Goal: Task Accomplishment & Management: Manage account settings

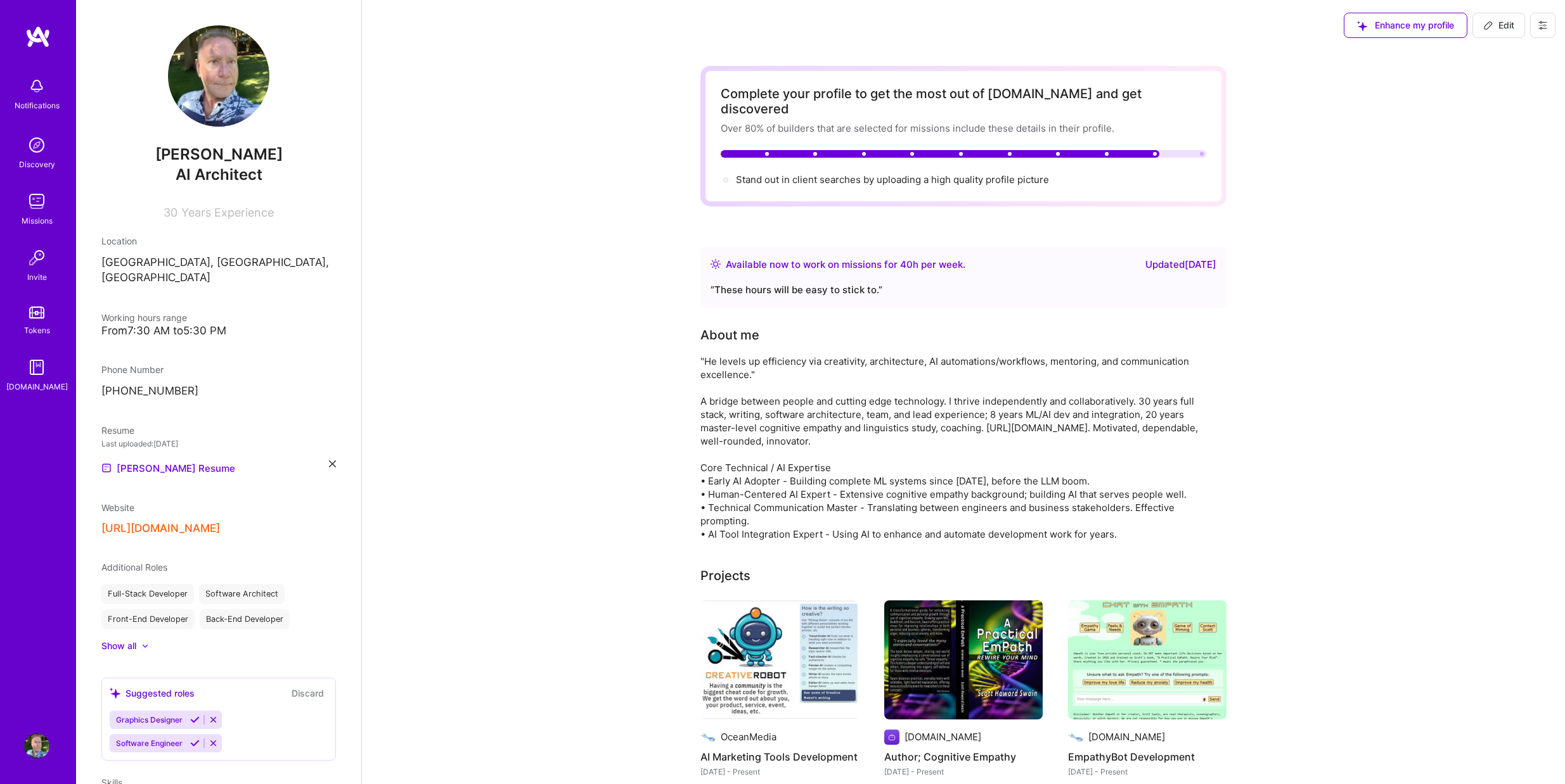
scroll to position [201, 0]
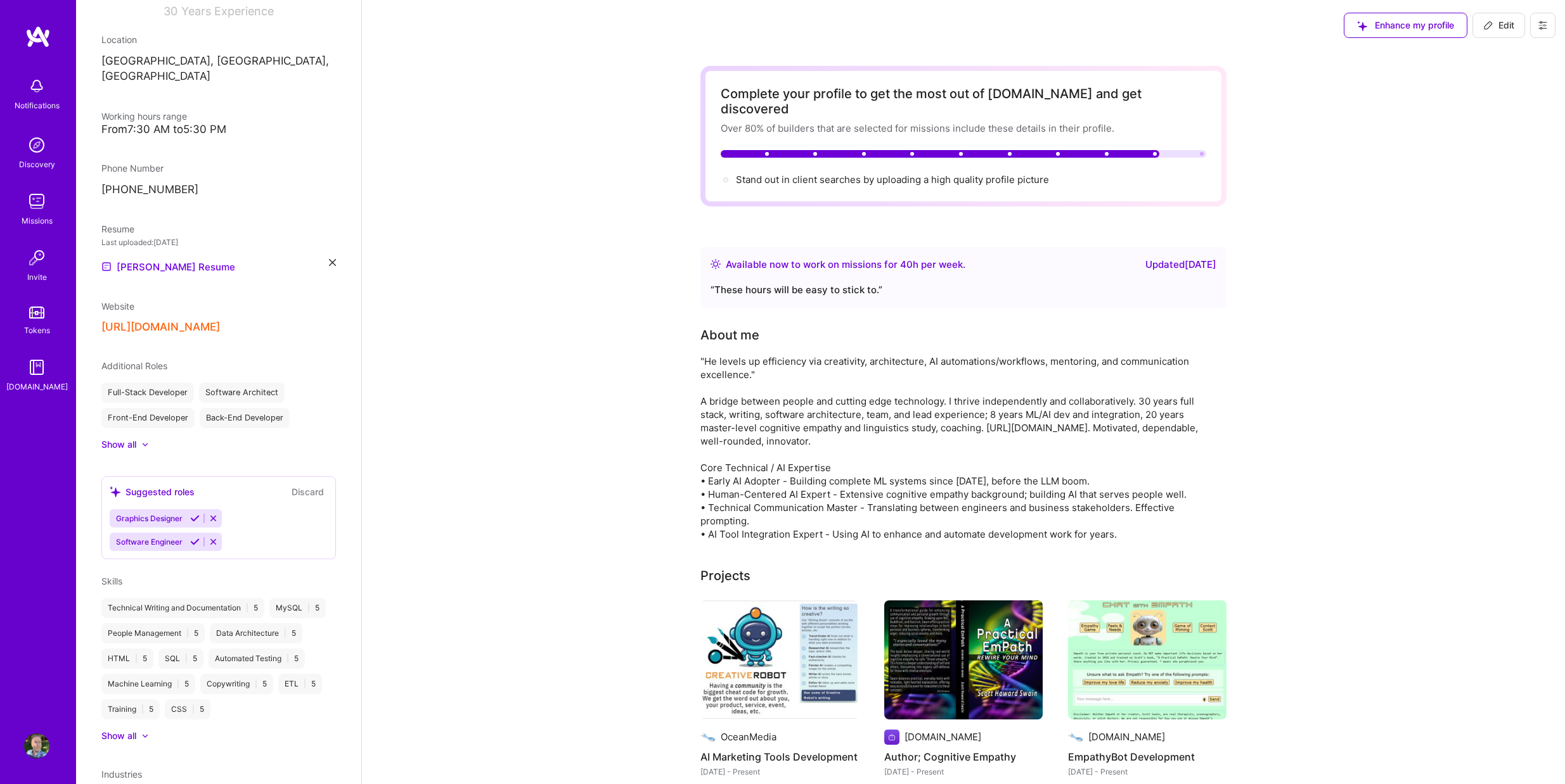
click at [329, 259] on icon at bounding box center [332, 262] width 7 height 7
click at [190, 246] on div "Upload your Resume PDF file format" at bounding box center [169, 259] width 87 height 27
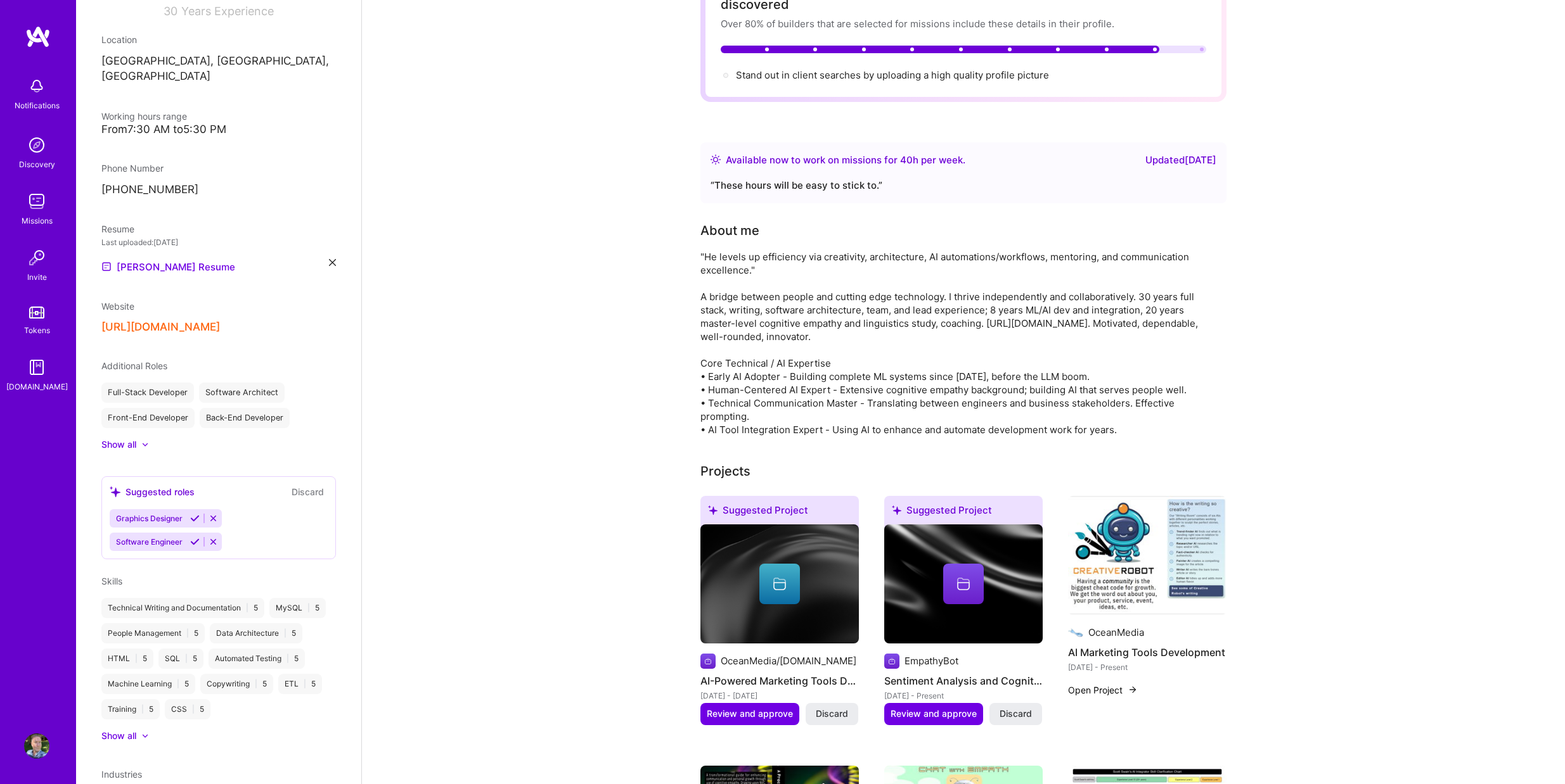
scroll to position [126, 0]
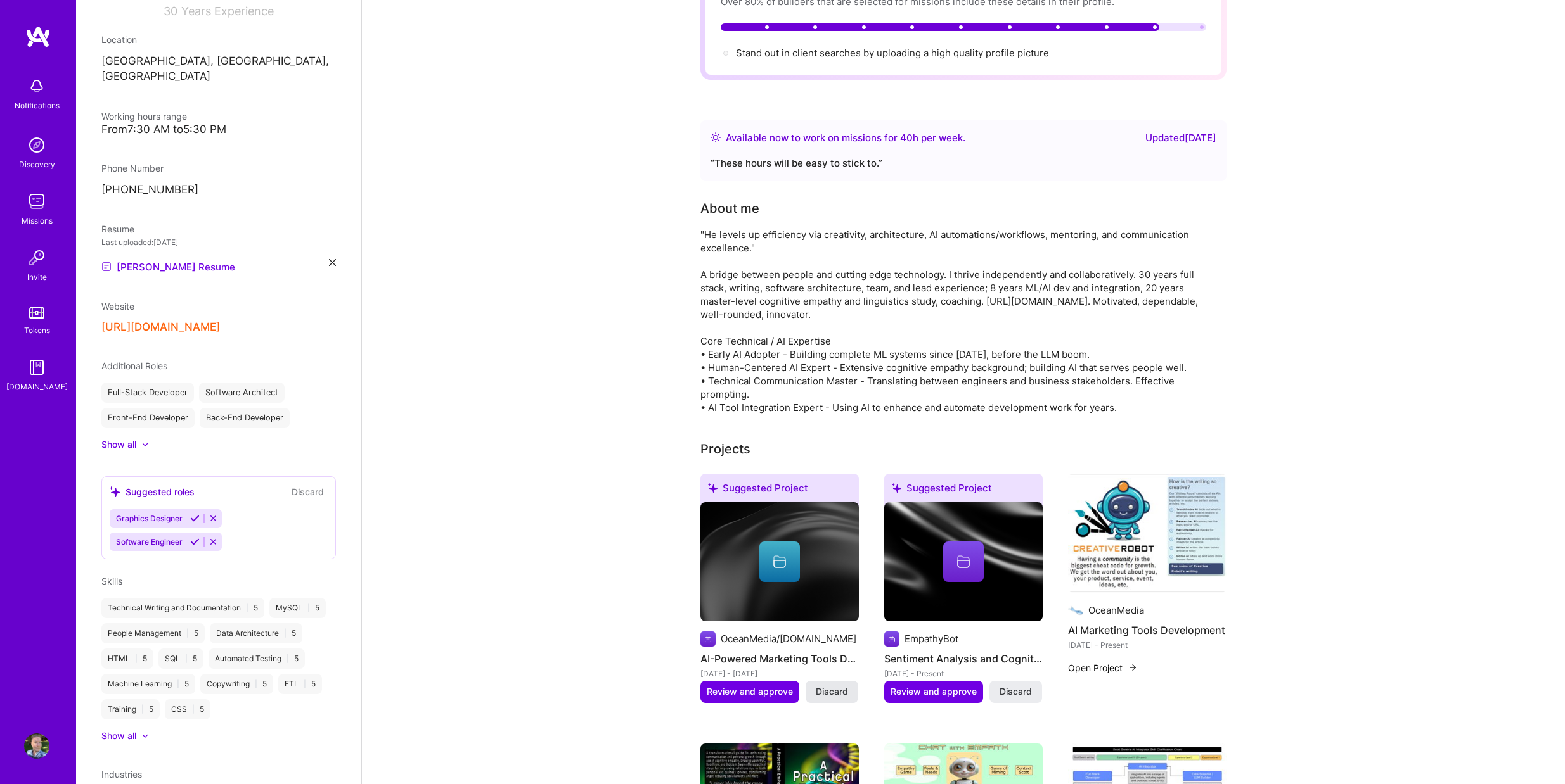
click at [821, 686] on span "Discard" at bounding box center [831, 692] width 32 height 12
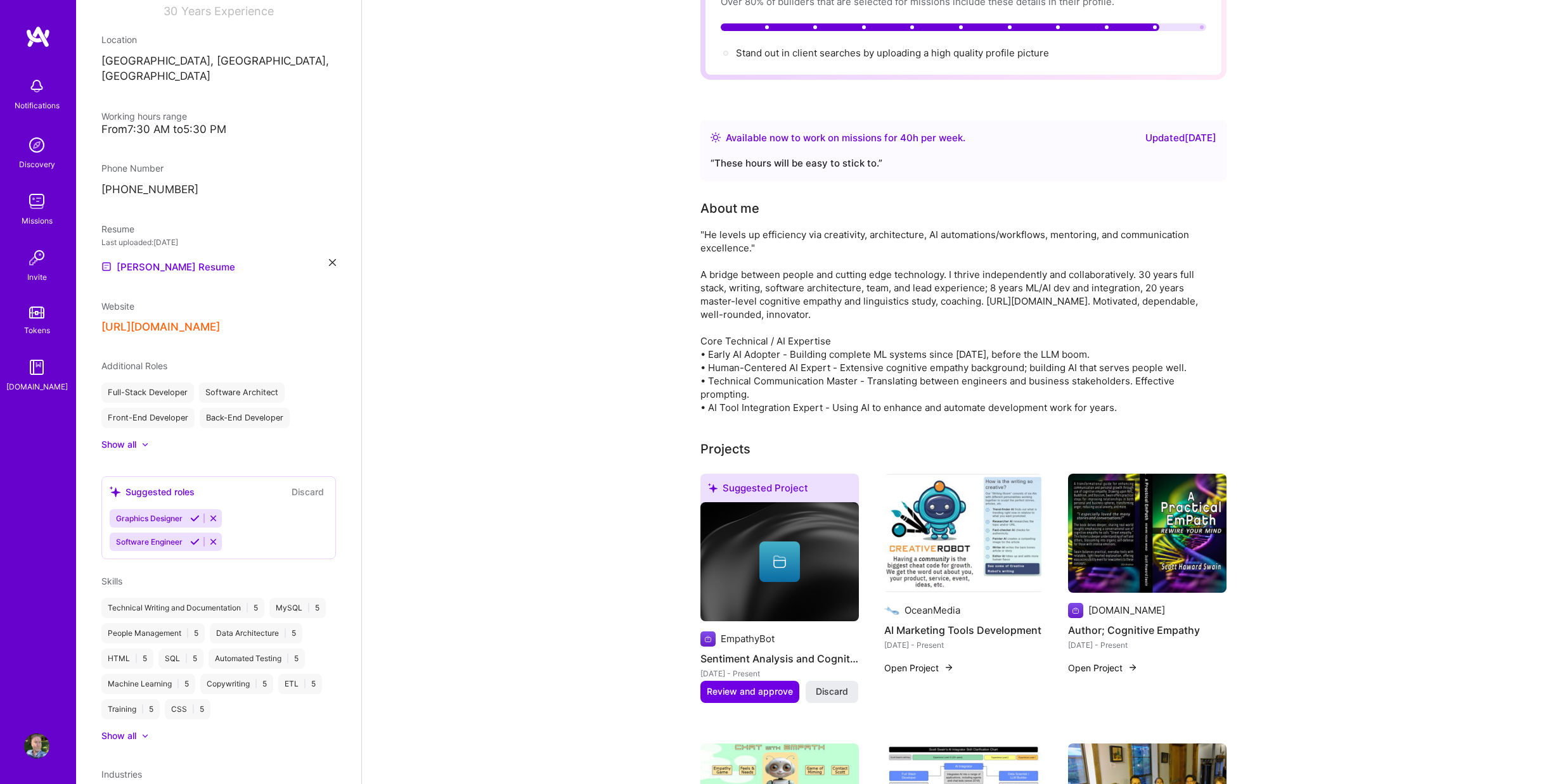
click at [834, 686] on span "Discard" at bounding box center [831, 692] width 32 height 12
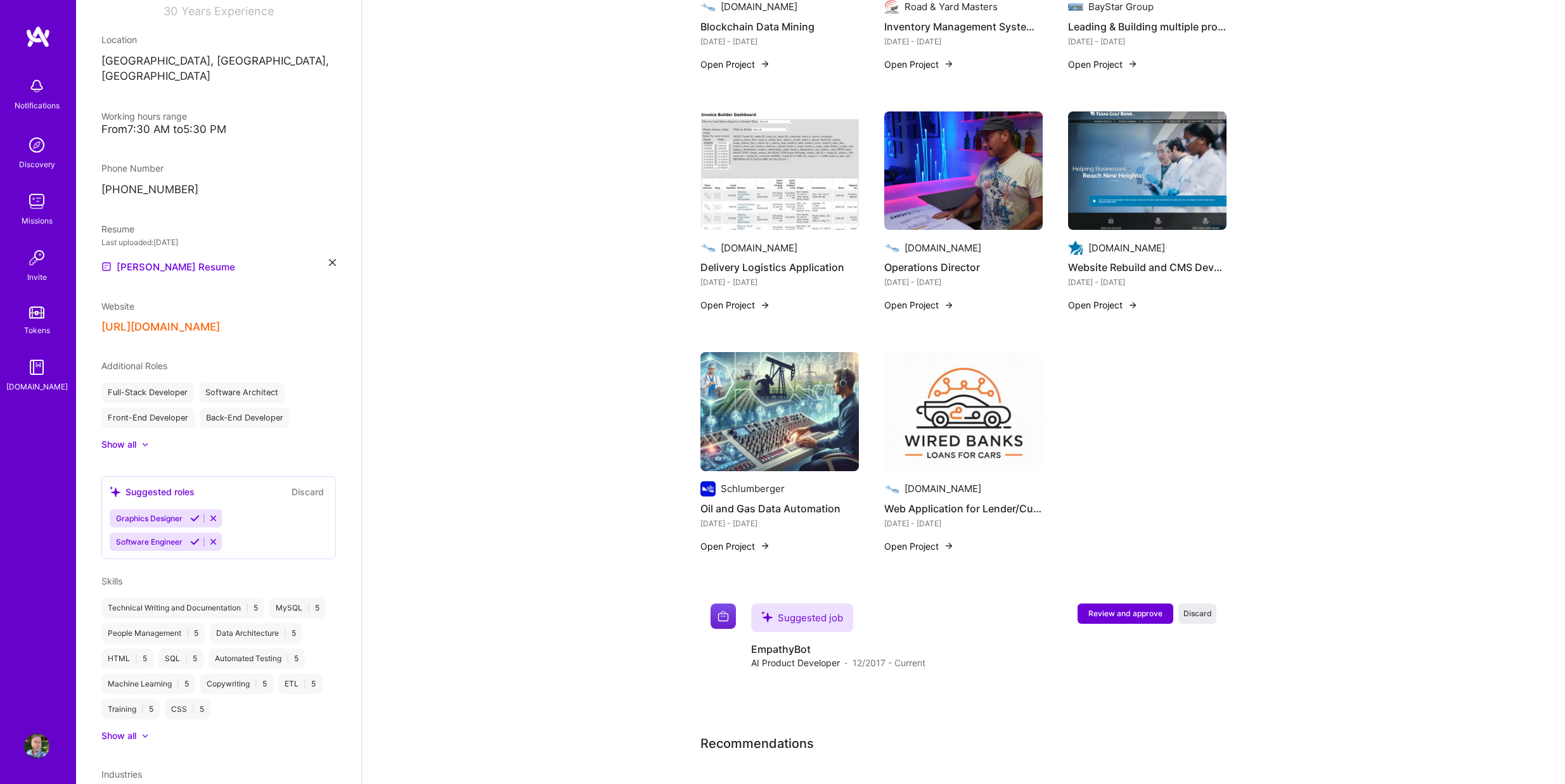
scroll to position [1774, 0]
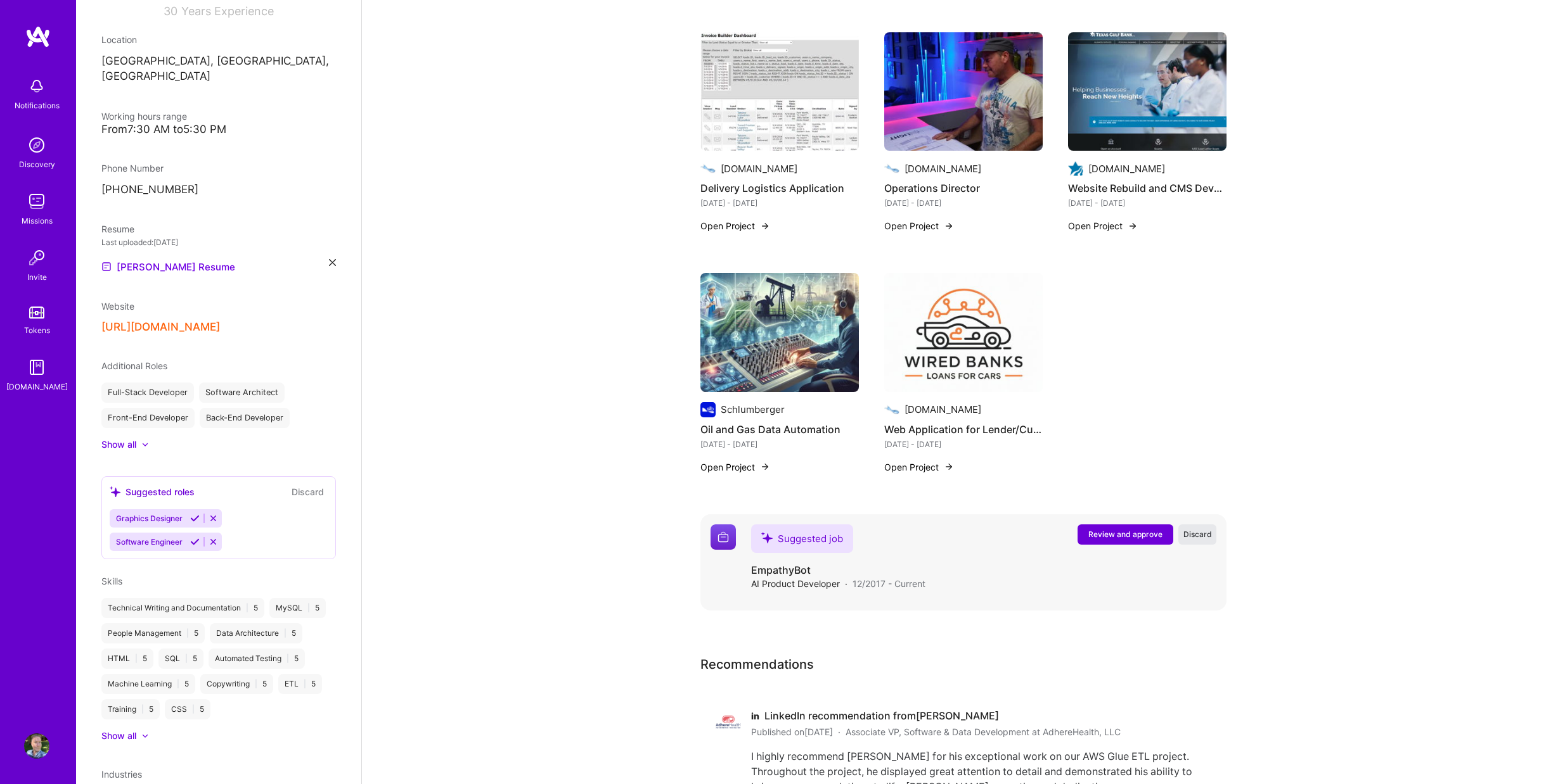
click at [1197, 529] on span "Discard" at bounding box center [1197, 534] width 29 height 11
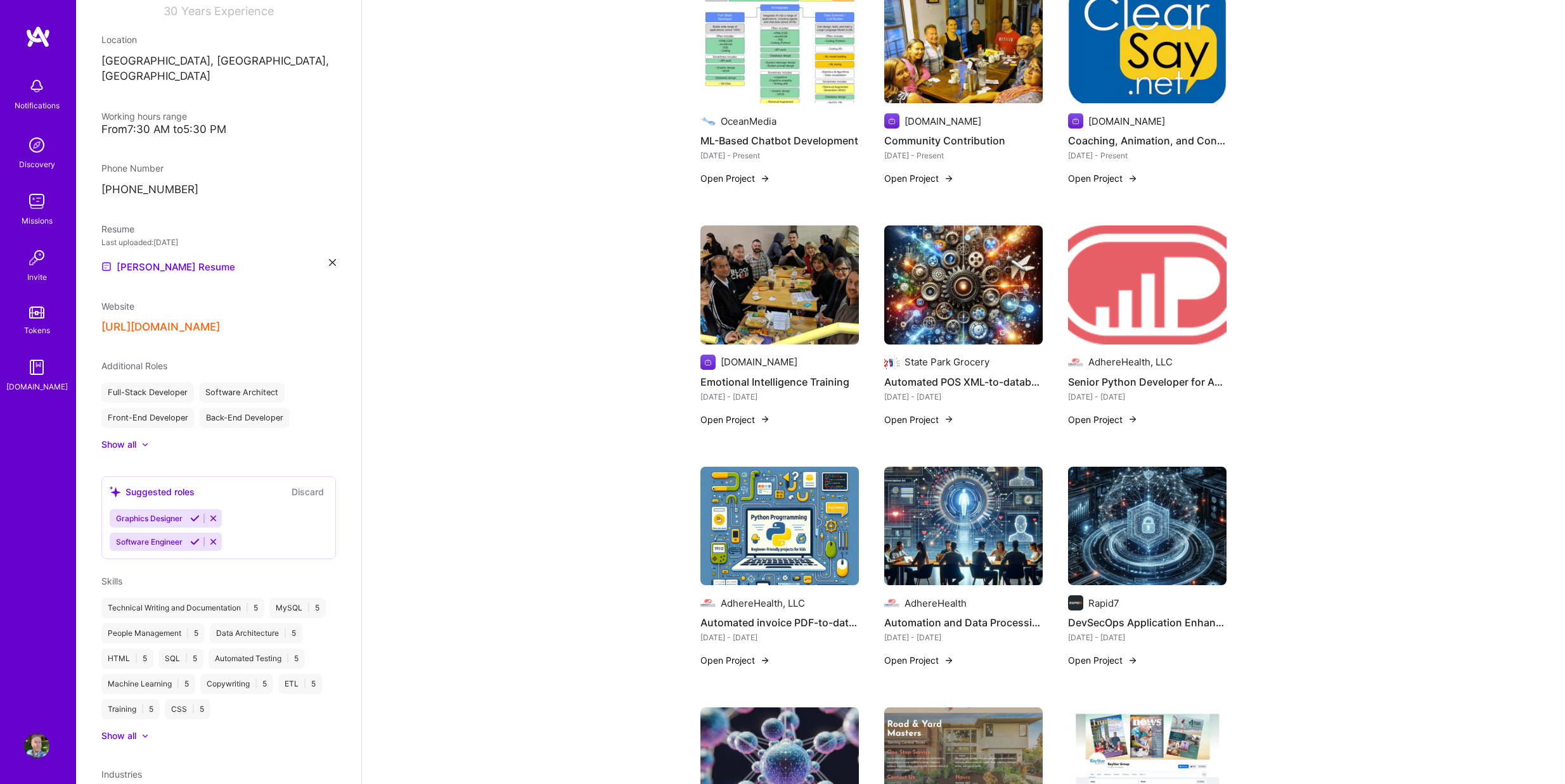
scroll to position [832, 0]
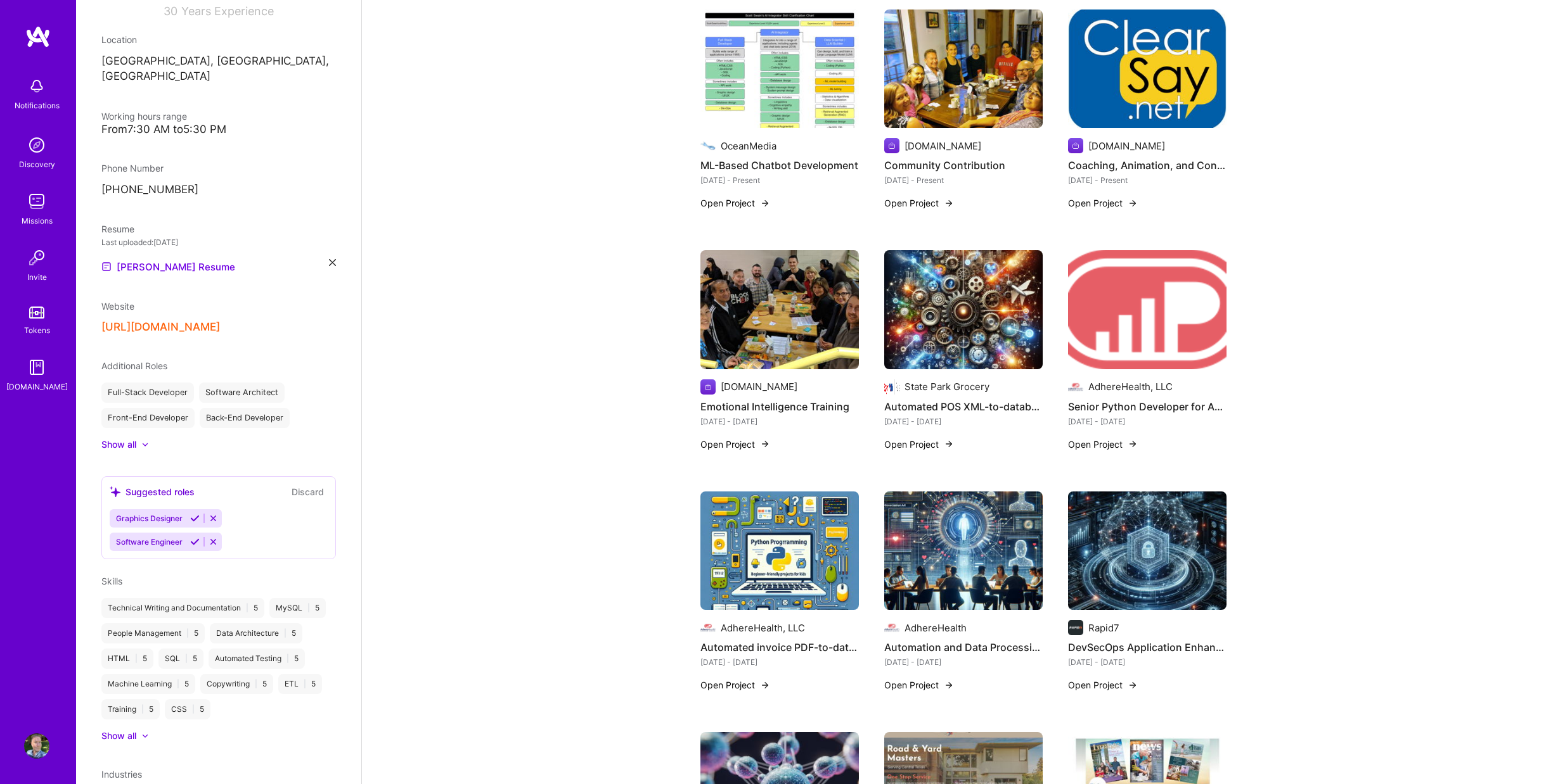
click at [322, 259] on div "Scott's Resume" at bounding box center [219, 266] width 234 height 15
click at [329, 259] on icon at bounding box center [332, 262] width 7 height 7
click at [169, 246] on div "Upload your Resume PDF file format" at bounding box center [169, 259] width 87 height 27
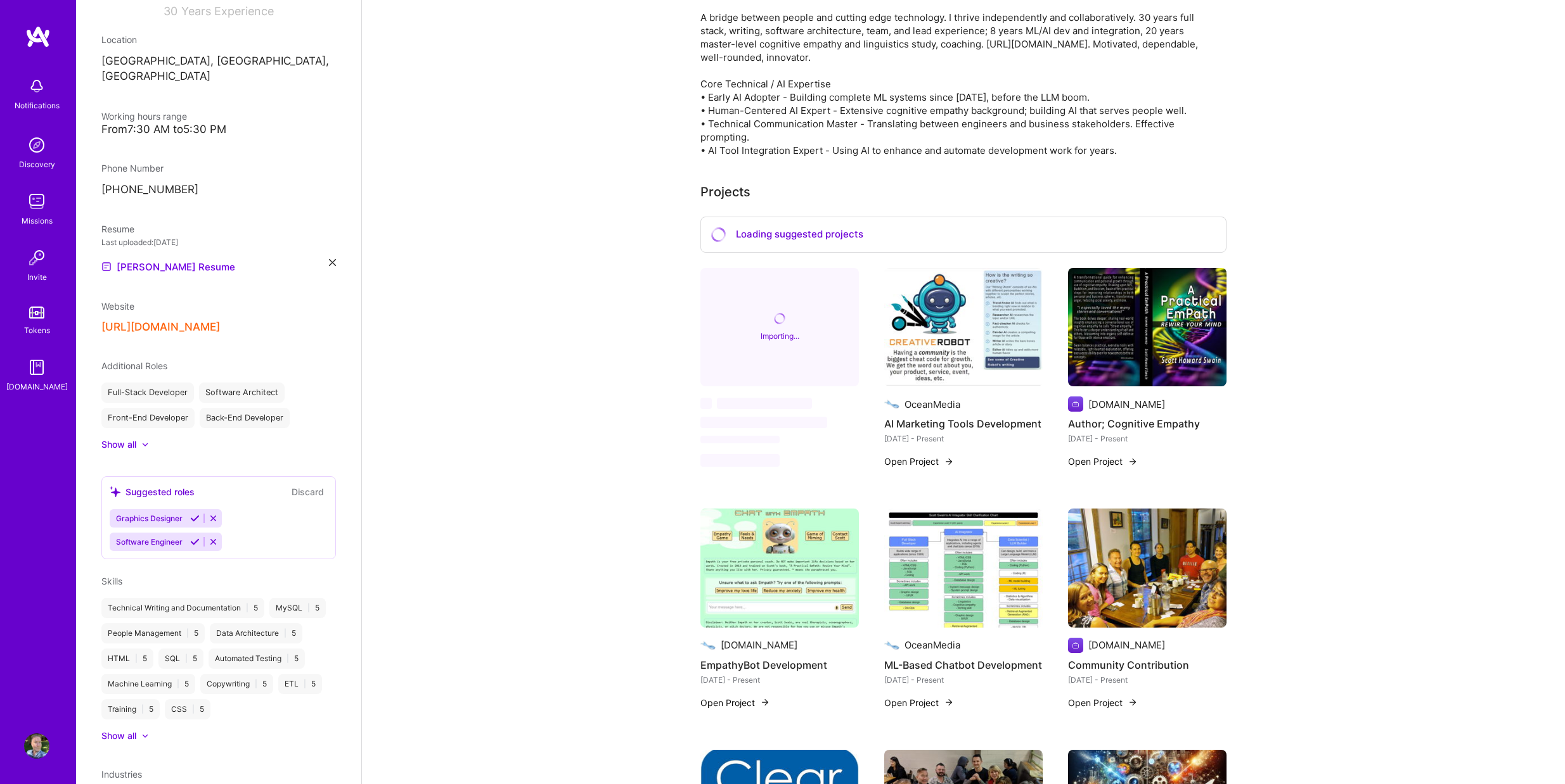
scroll to position [325, 0]
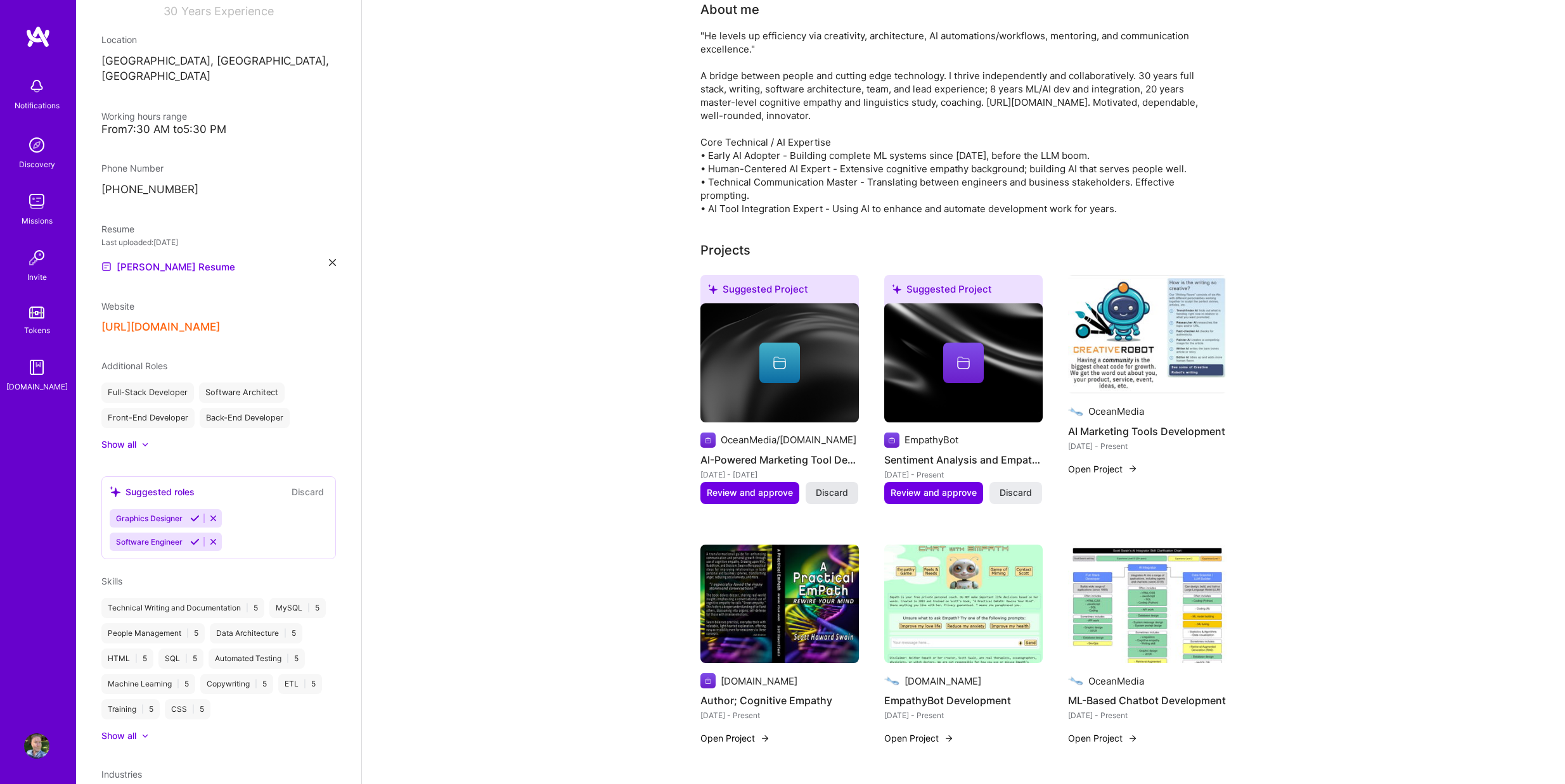
click at [837, 487] on span "Discard" at bounding box center [831, 493] width 32 height 12
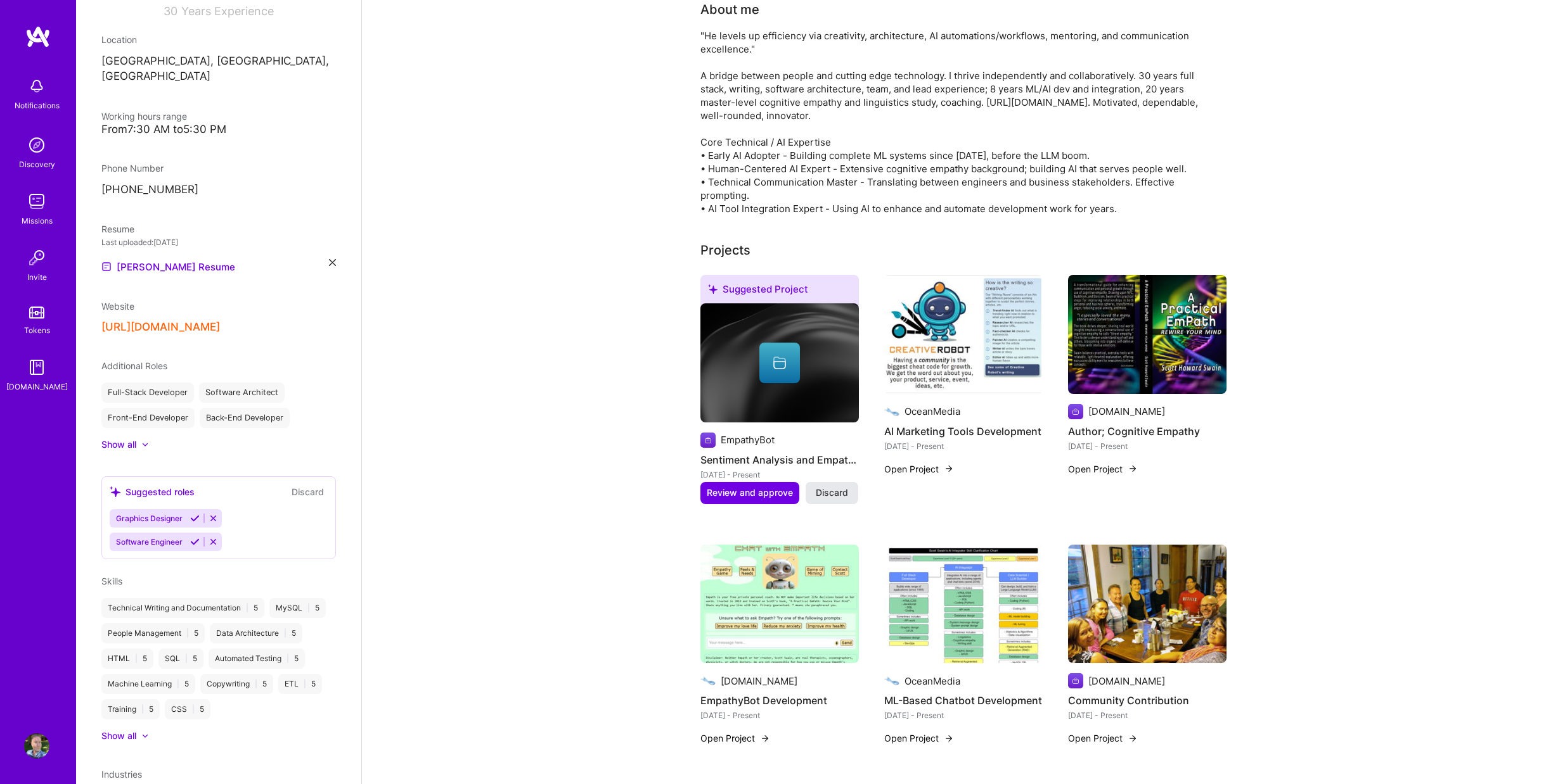
click at [838, 487] on span "Discard" at bounding box center [831, 493] width 32 height 12
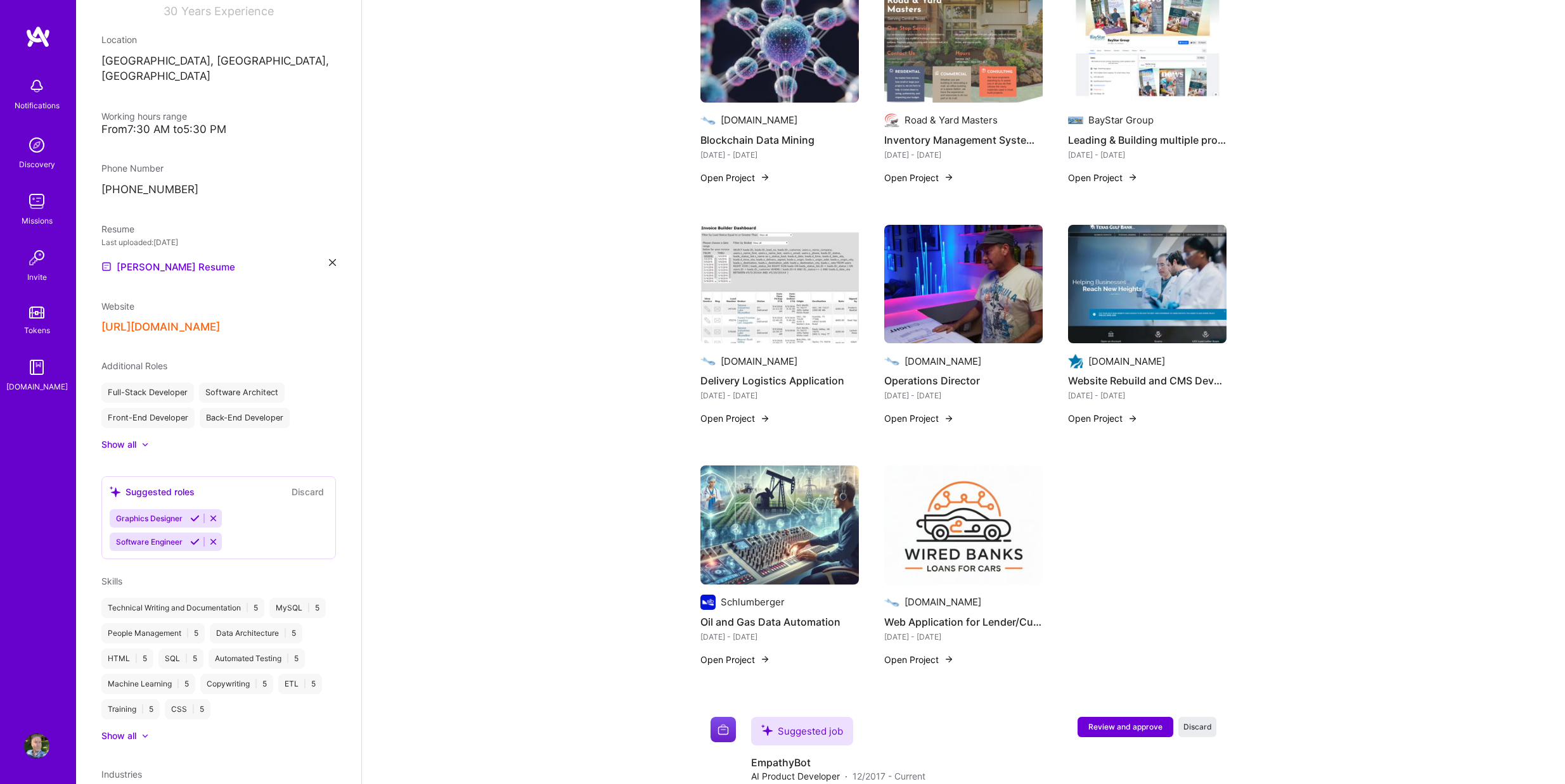
scroll to position [1634, 0]
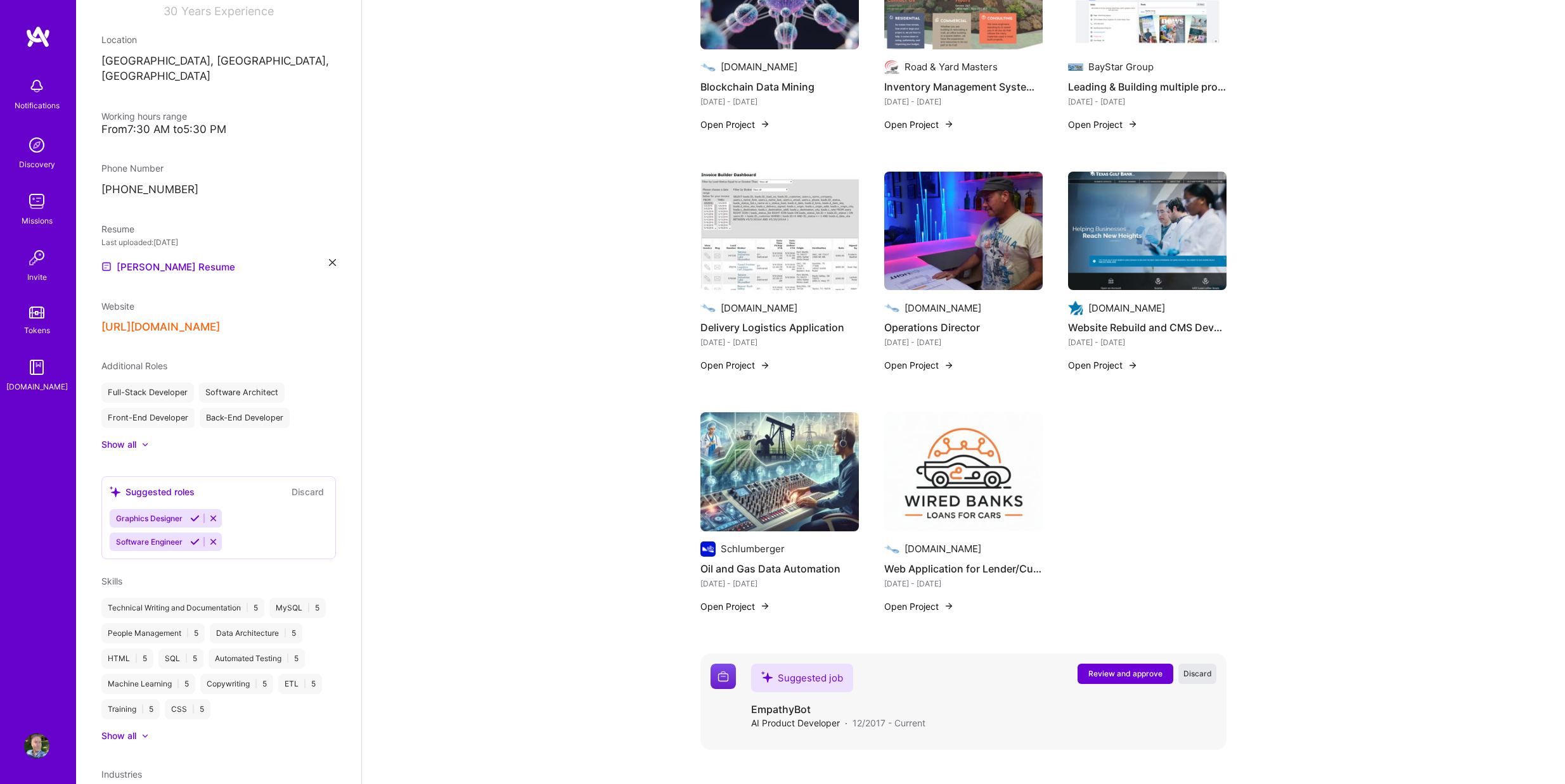
click at [1187, 669] on span "Discard" at bounding box center [1197, 674] width 29 height 11
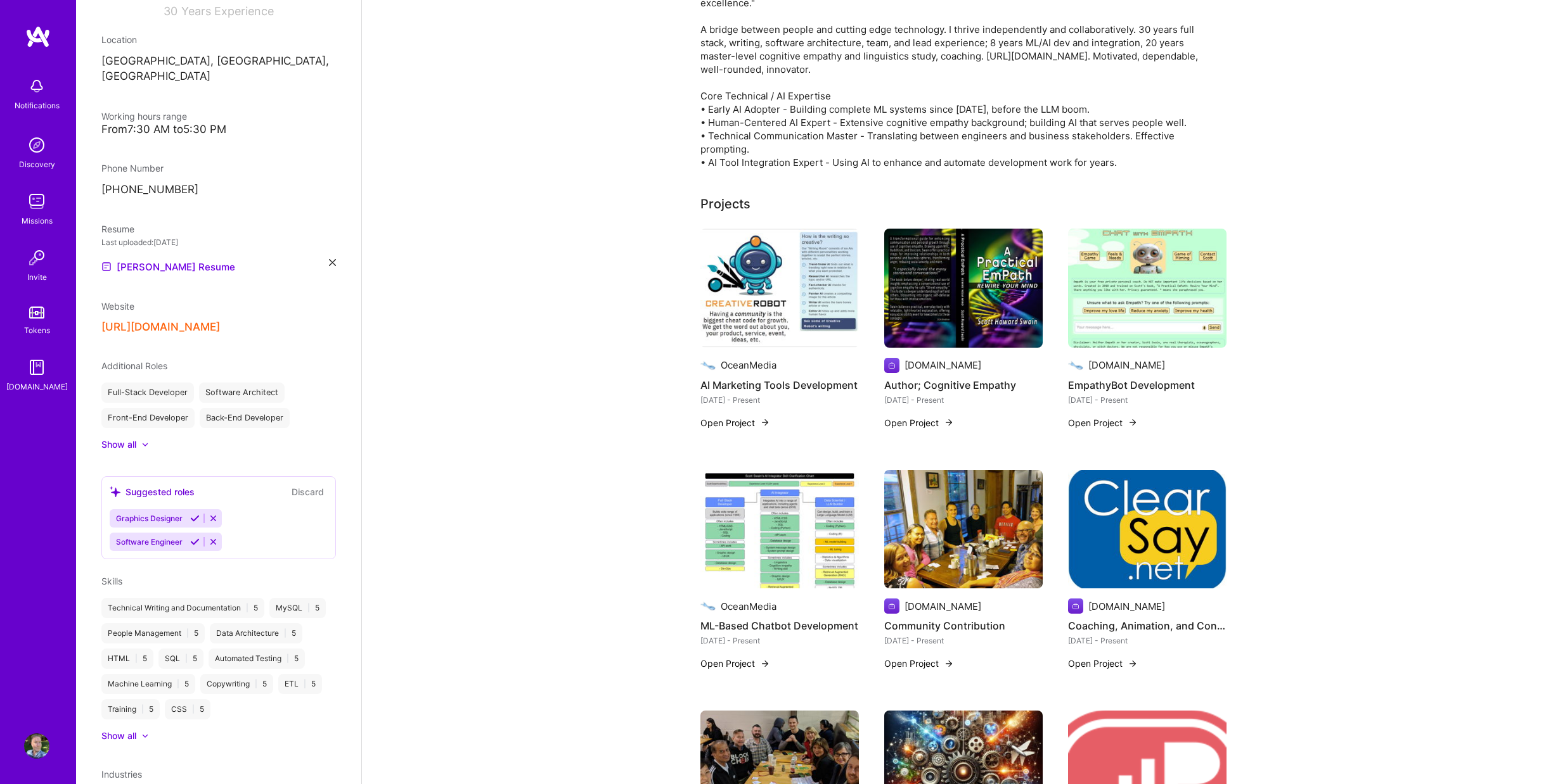
scroll to position [0, 0]
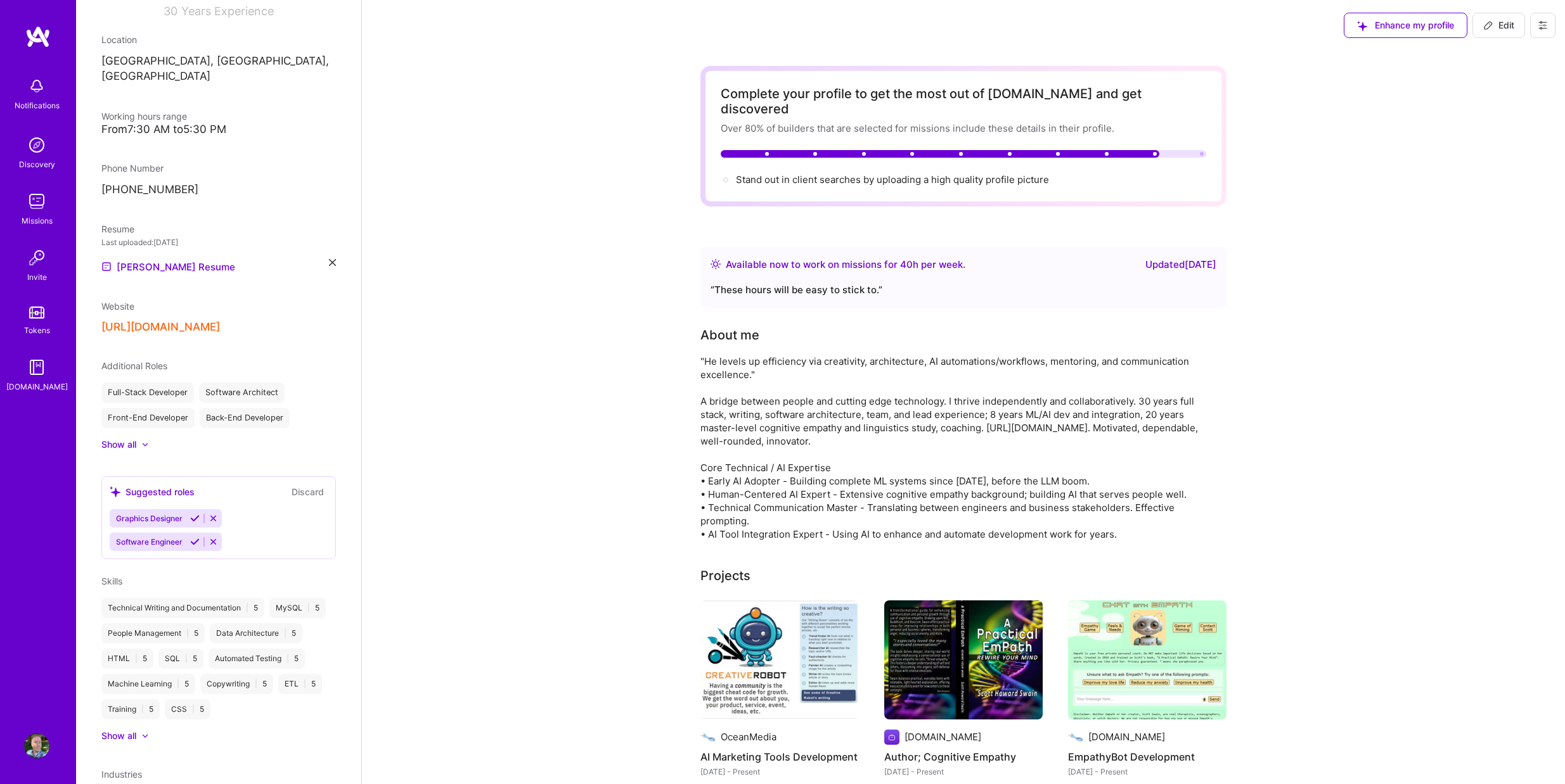
click at [329, 259] on icon at bounding box center [332, 262] width 7 height 7
click at [169, 246] on div "Upload your Resume PDF file format" at bounding box center [169, 259] width 87 height 27
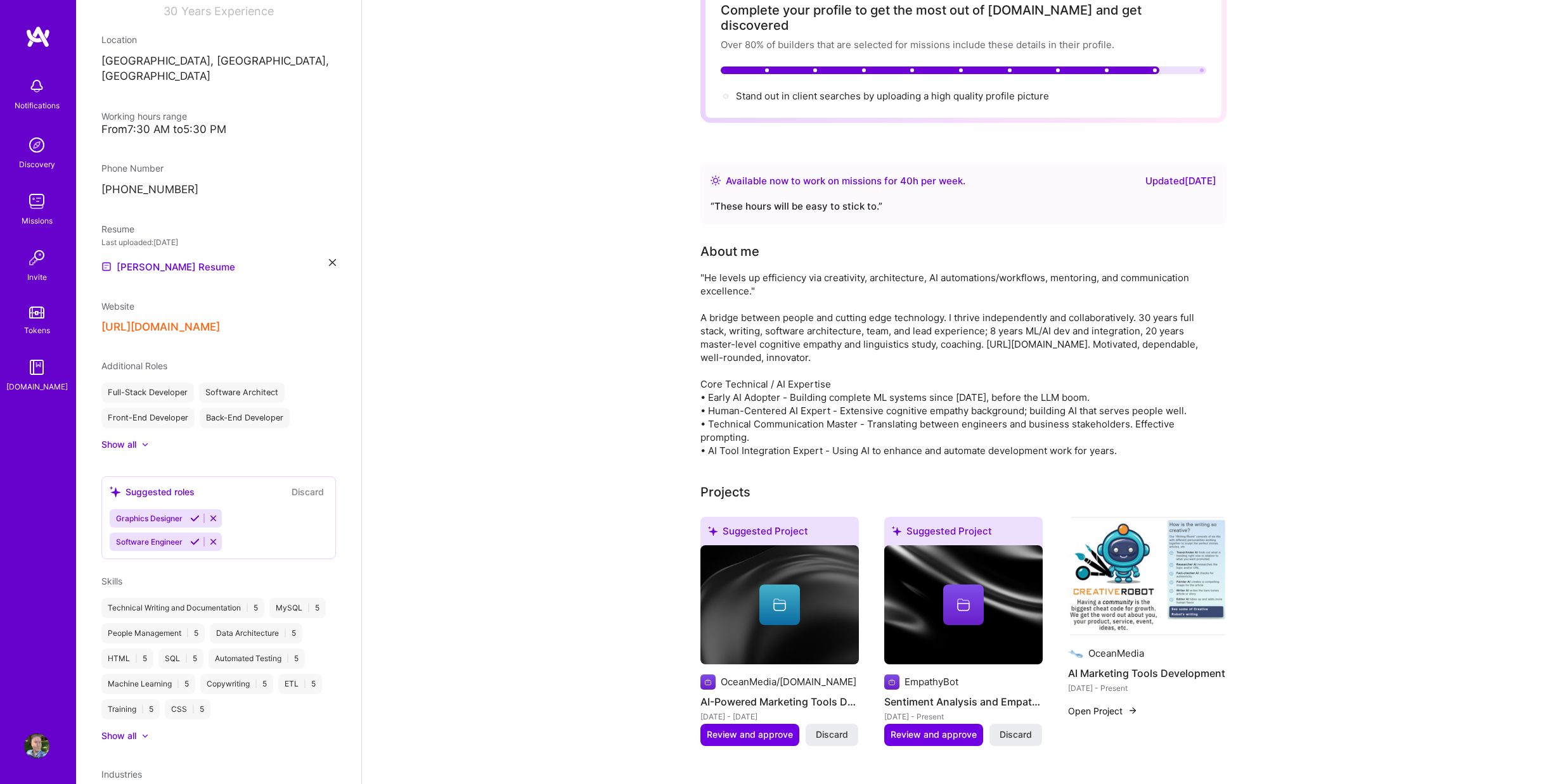
scroll to position [84, 0]
click at [826, 728] on span "Discard" at bounding box center [831, 734] width 32 height 12
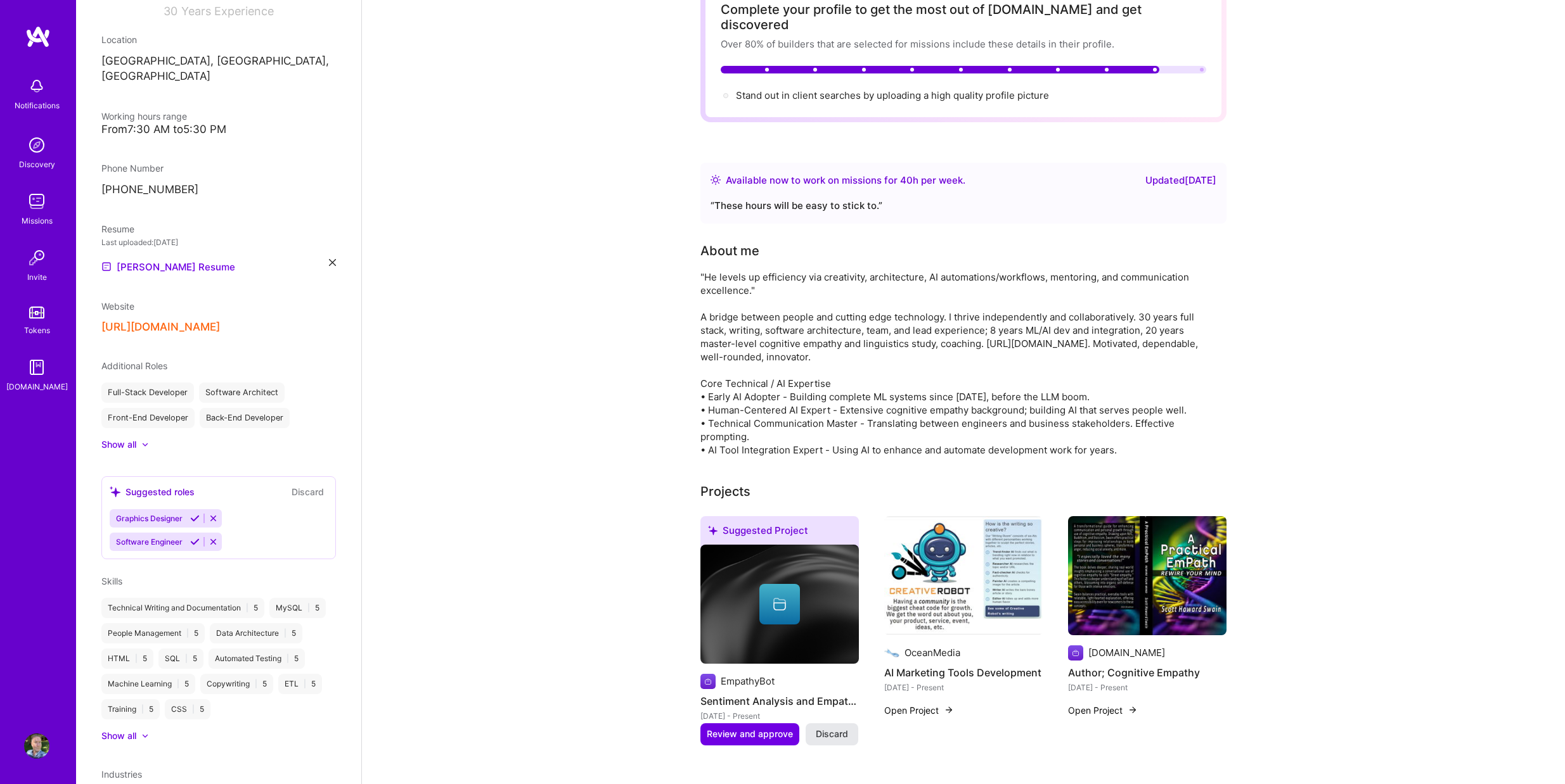
click at [827, 728] on span "Discard" at bounding box center [831, 734] width 32 height 12
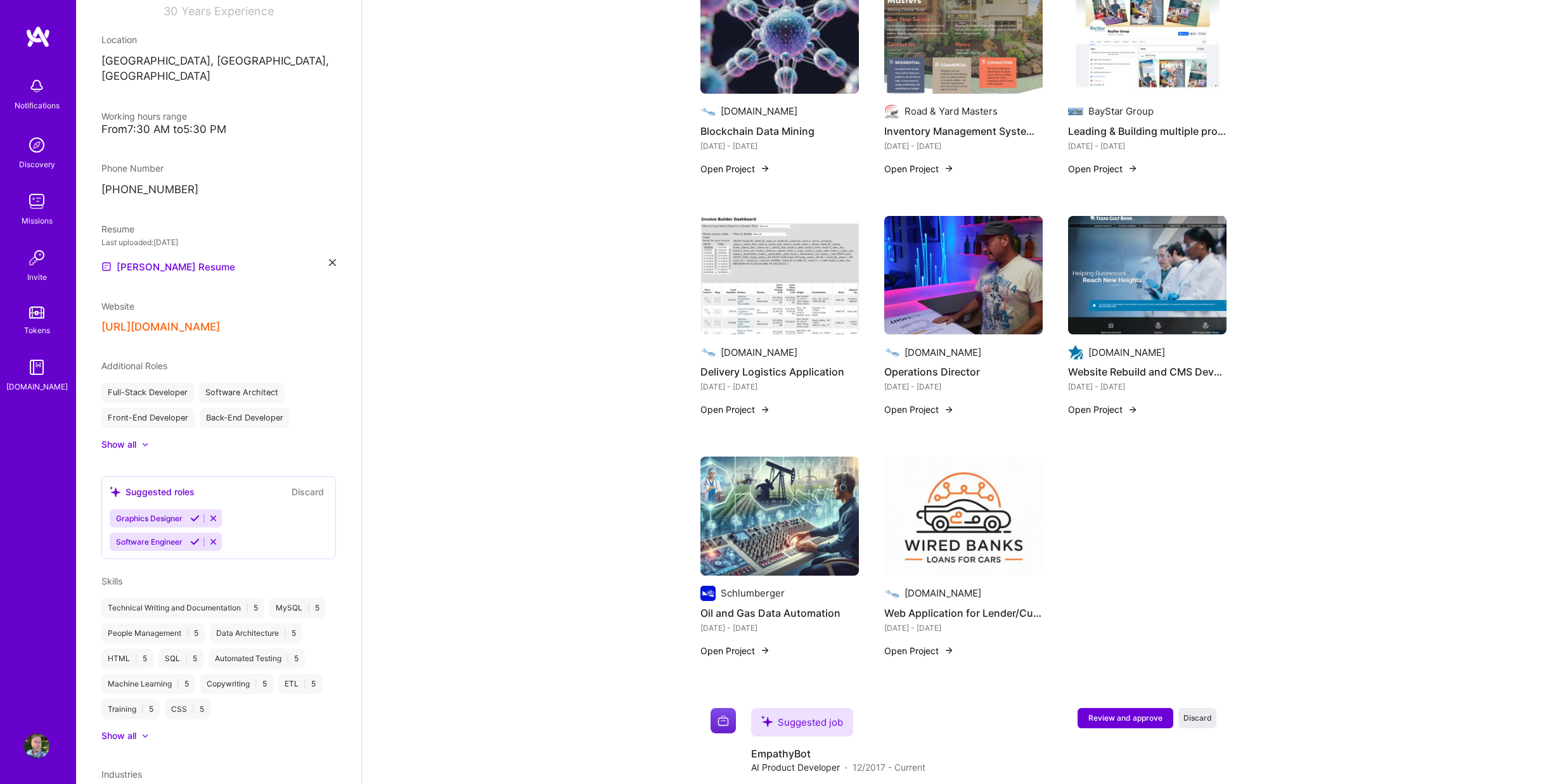
scroll to position [1690, 0]
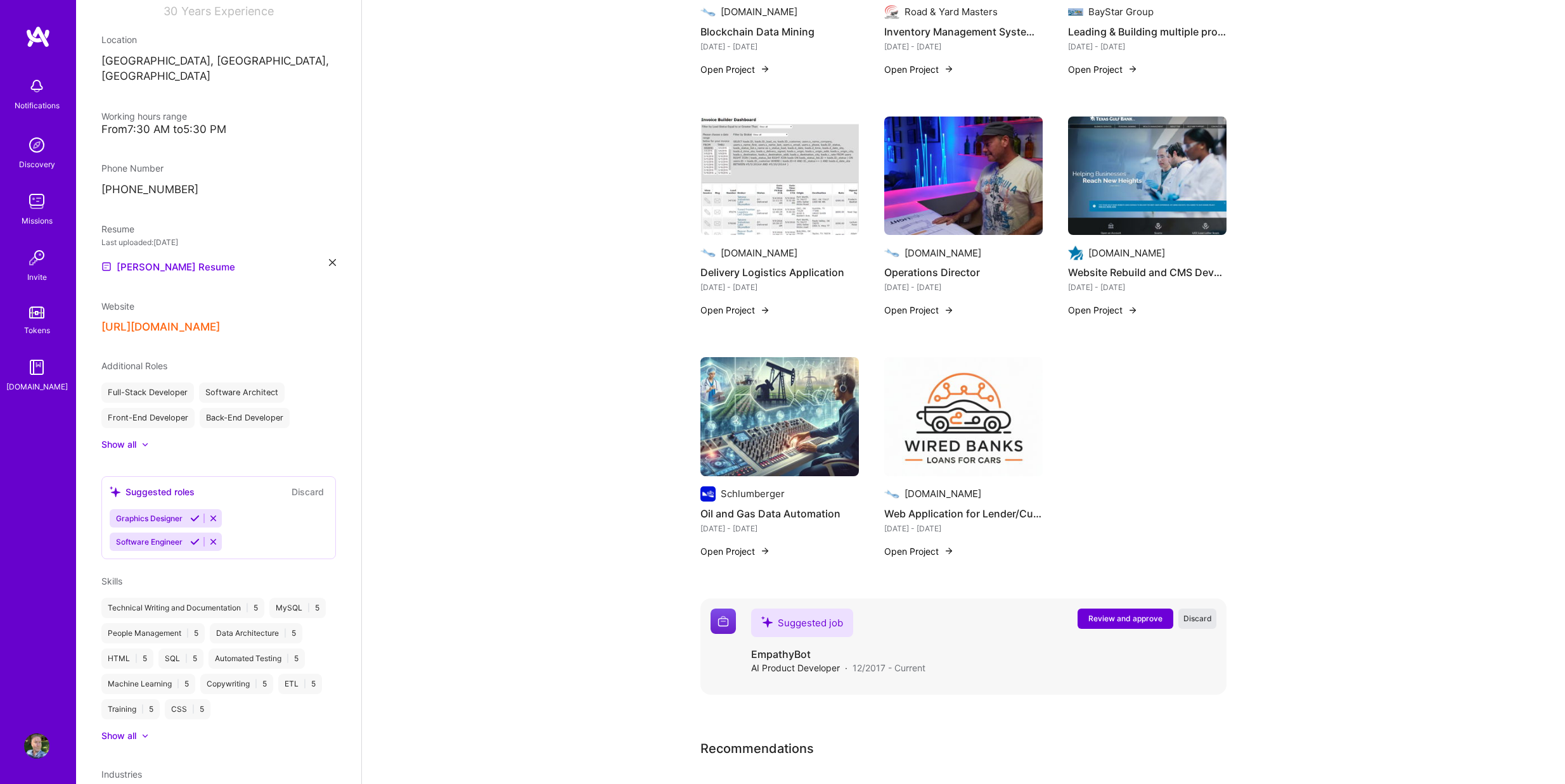
click at [1203, 613] on span "Discard" at bounding box center [1197, 619] width 29 height 11
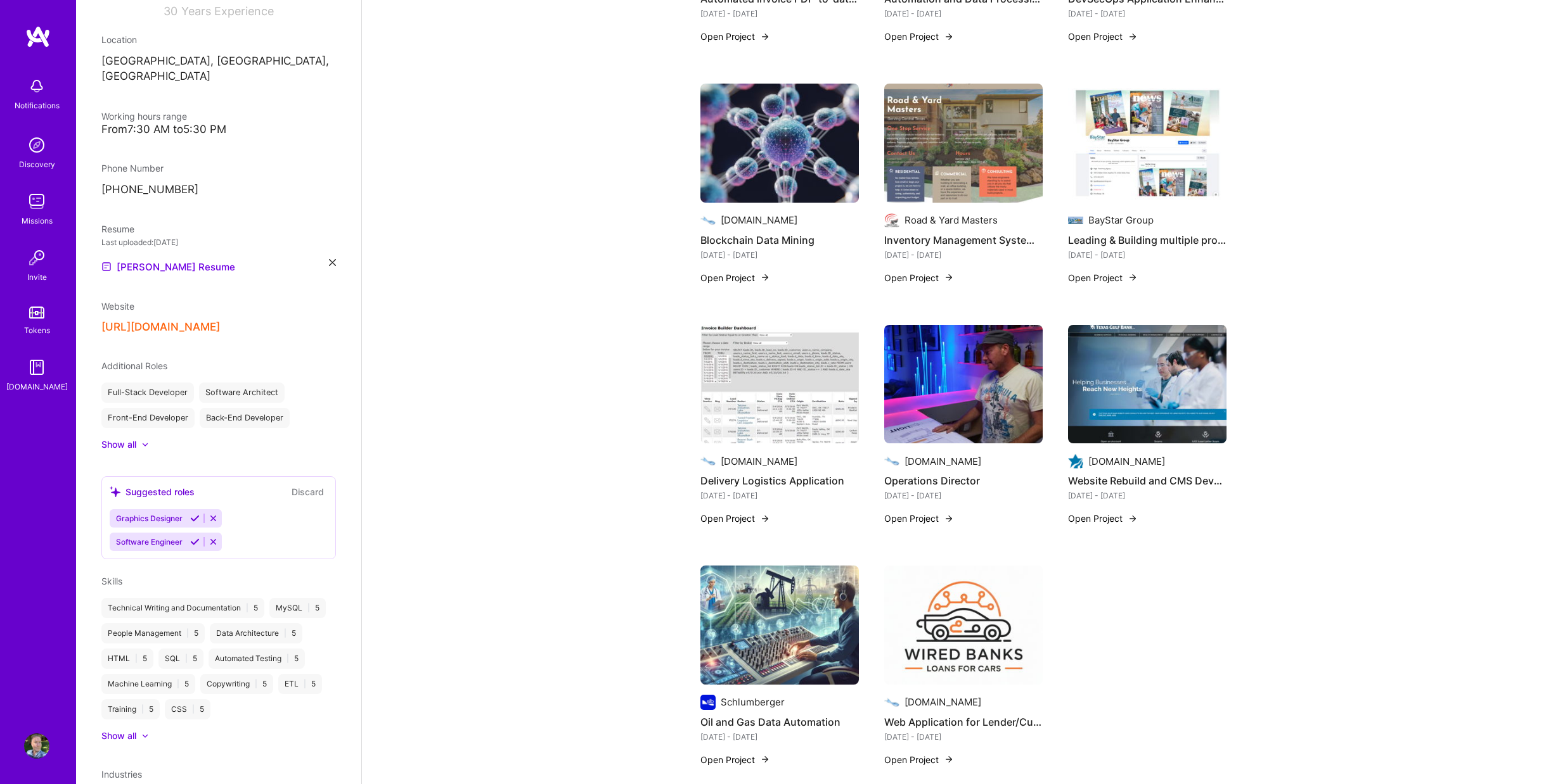
scroll to position [1478, 0]
